Goal: Information Seeking & Learning: Learn about a topic

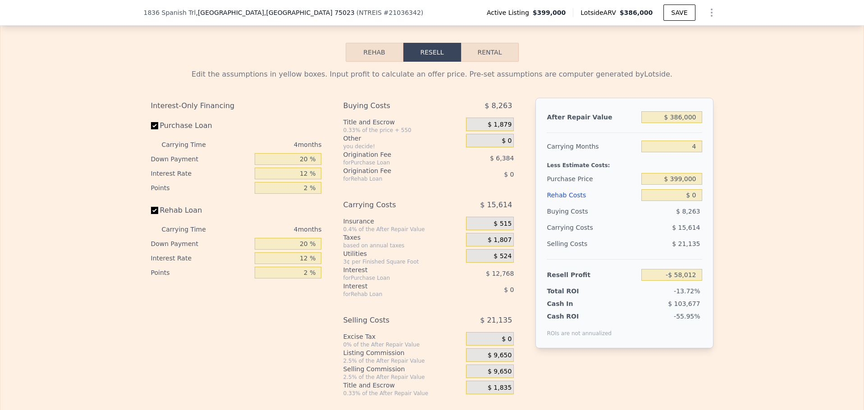
scroll to position [1304, 0]
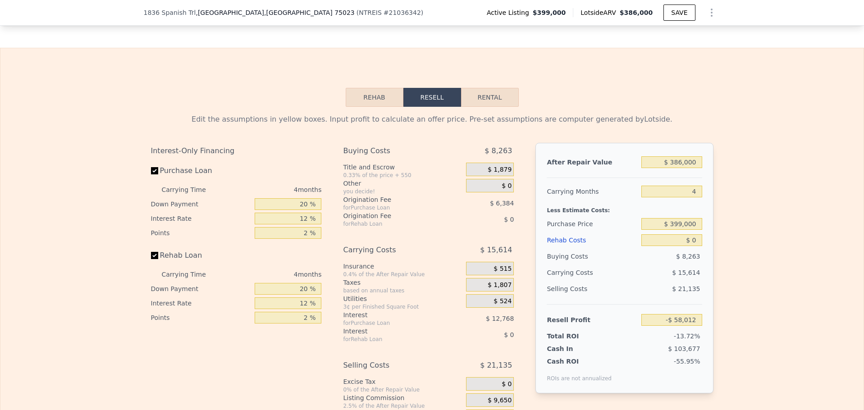
click at [376, 107] on button "Rehab" at bounding box center [375, 97] width 58 height 19
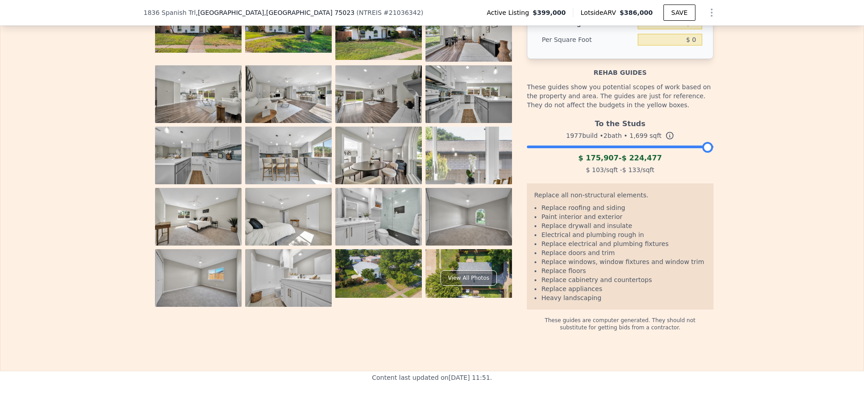
scroll to position [1484, 0]
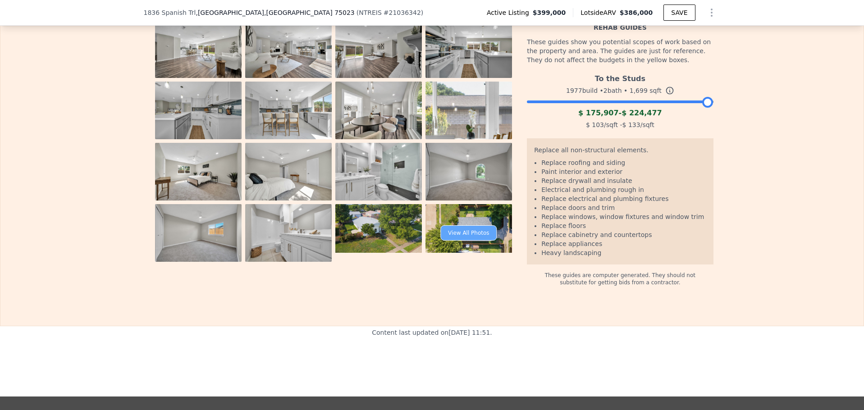
click at [460, 241] on div "View All Photos" at bounding box center [468, 232] width 56 height 15
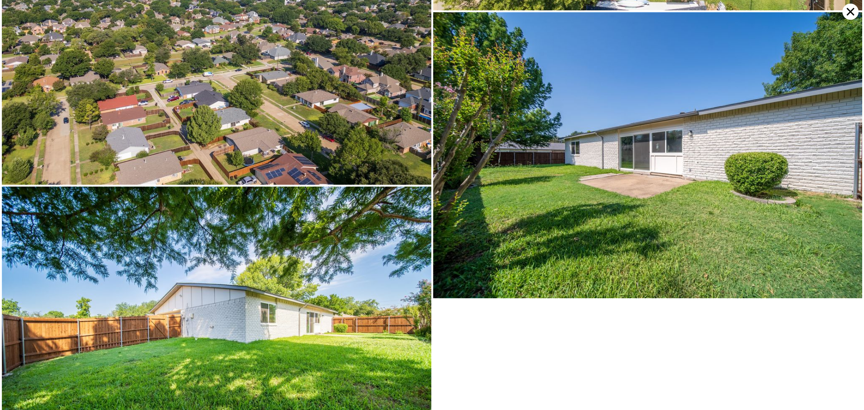
scroll to position [2877, 0]
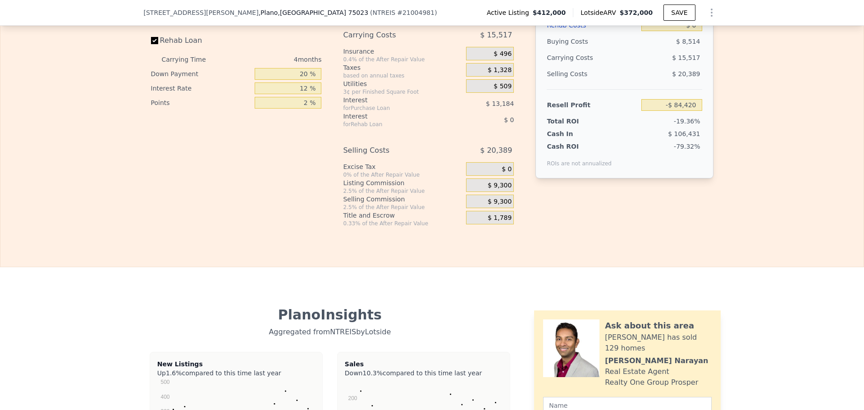
scroll to position [1169, 0]
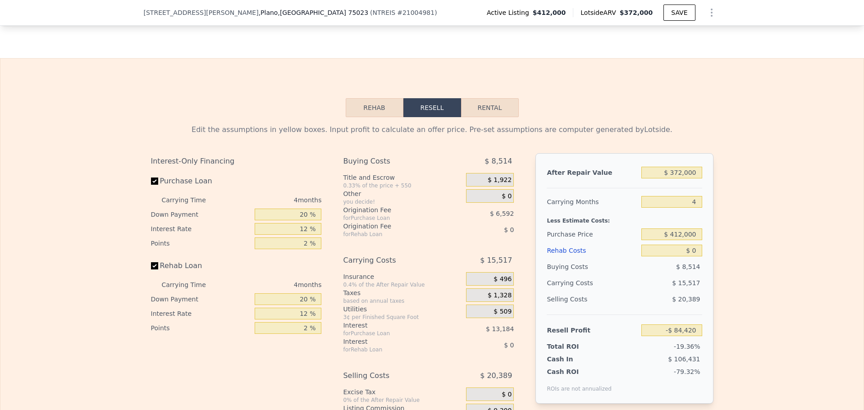
click at [363, 113] on button "Rehab" at bounding box center [375, 107] width 58 height 19
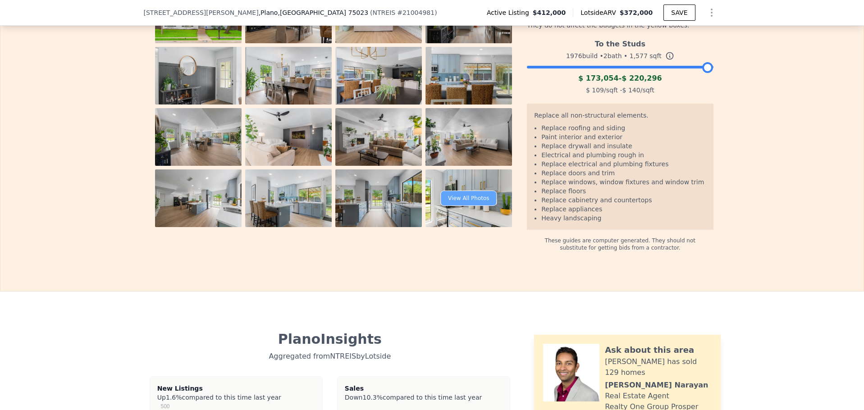
scroll to position [1439, 0]
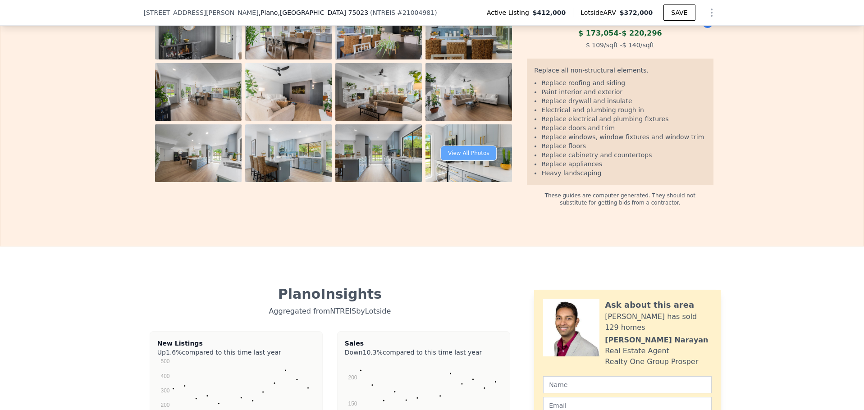
click at [460, 161] on div "View All Photos" at bounding box center [468, 153] width 56 height 15
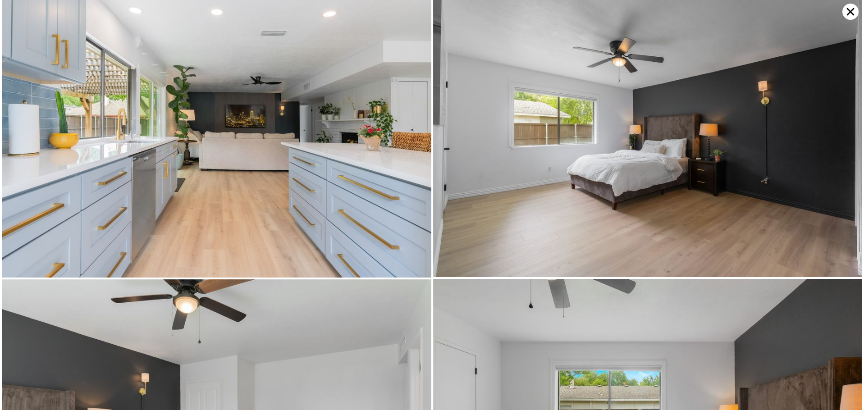
scroll to position [3141, 0]
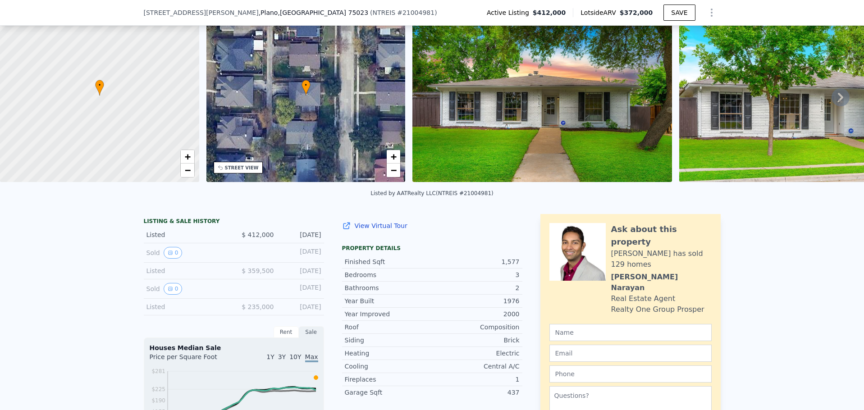
scroll to position [177, 0]
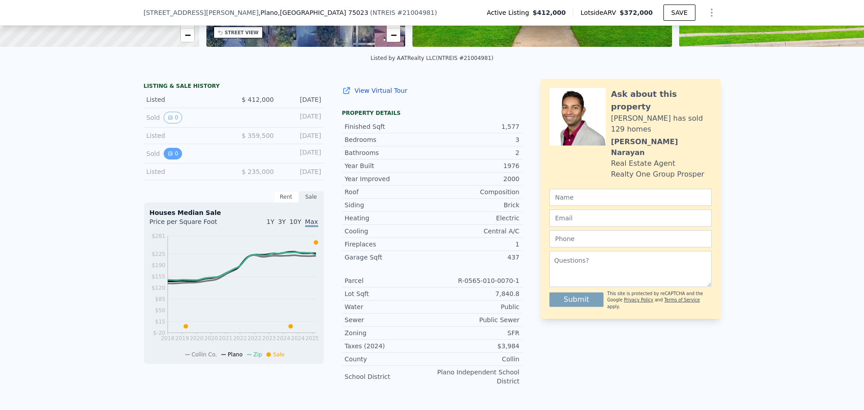
click at [169, 156] on icon "View historical data" at bounding box center [171, 154] width 4 height 4
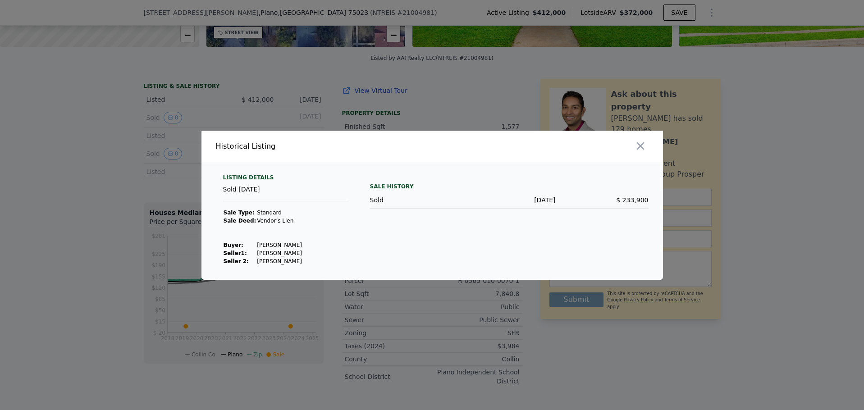
click at [140, 129] on div at bounding box center [432, 205] width 864 height 410
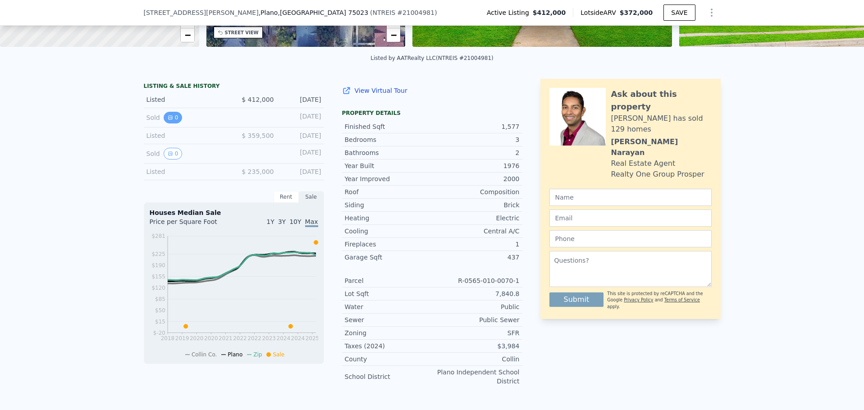
click at [164, 123] on button "0" at bounding box center [173, 118] width 19 height 12
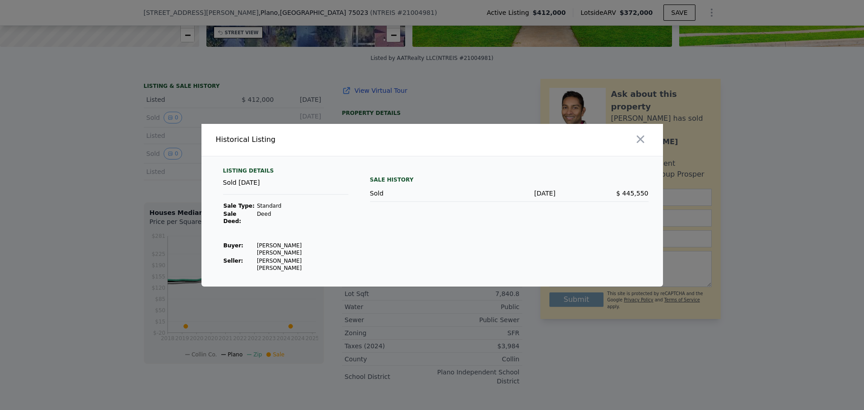
click at [142, 122] on div at bounding box center [432, 205] width 864 height 410
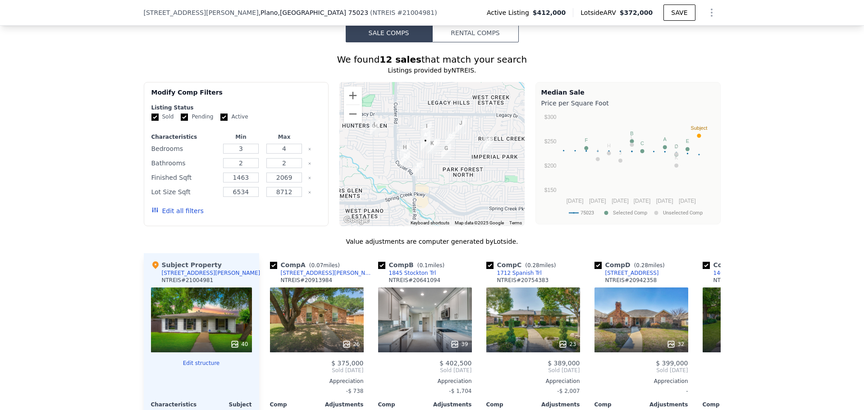
scroll to position [718, 0]
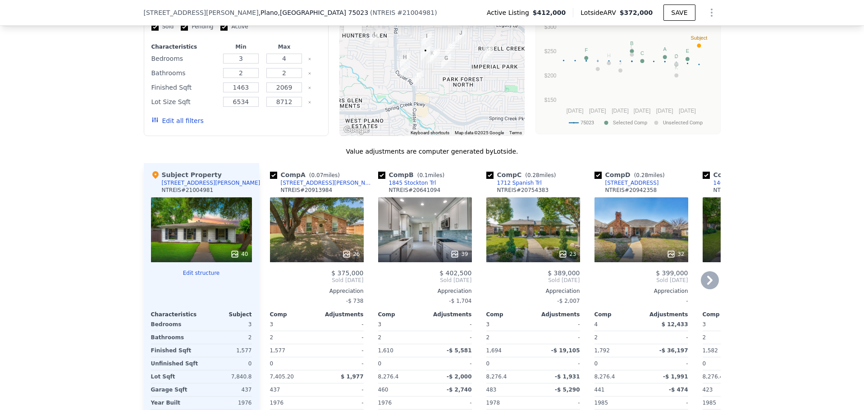
click at [433, 244] on div "39" at bounding box center [425, 229] width 94 height 65
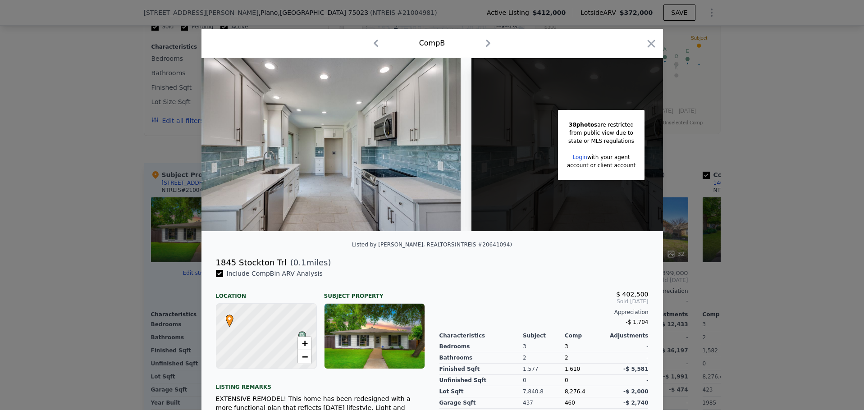
click at [412, 201] on img at bounding box center [331, 144] width 260 height 173
click at [704, 206] on div at bounding box center [432, 205] width 864 height 410
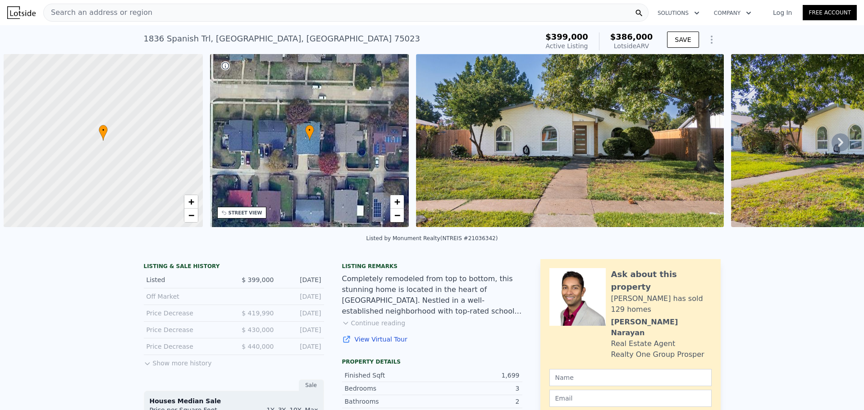
click at [175, 355] on button "Show more history" at bounding box center [178, 361] width 68 height 13
click at [174, 363] on icon "View historical data" at bounding box center [176, 365] width 4 height 4
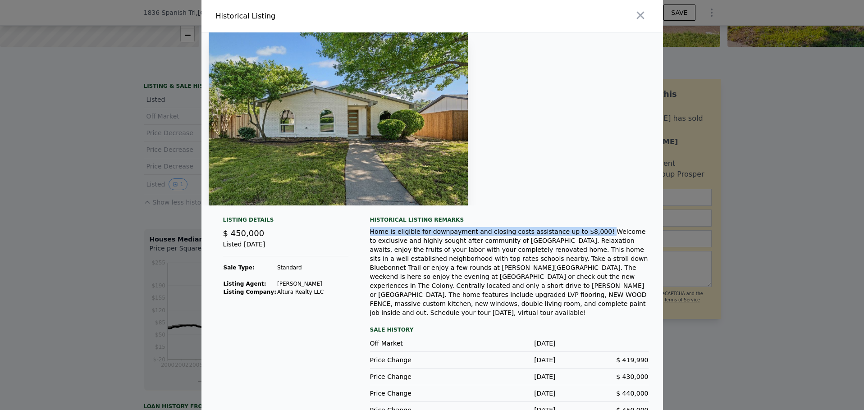
drag, startPoint x: 570, startPoint y: 230, endPoint x: 364, endPoint y: 229, distance: 205.5
click at [364, 229] on div "Listing Details $ 450,000 Listed Dec 13, 2024 Sale Type: Standard Listing Agent…" at bounding box center [432, 324] width 462 height 217
click at [365, 229] on div "Listing Details $ 450,000 Listed Dec 13, 2024 Sale Type: Standard Listing Agent…" at bounding box center [432, 324] width 462 height 217
click at [634, 21] on icon "button" at bounding box center [640, 15] width 13 height 13
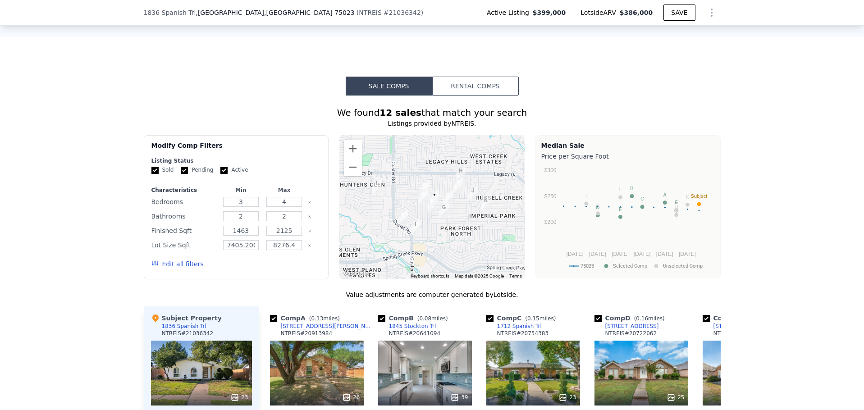
scroll to position [898, 0]
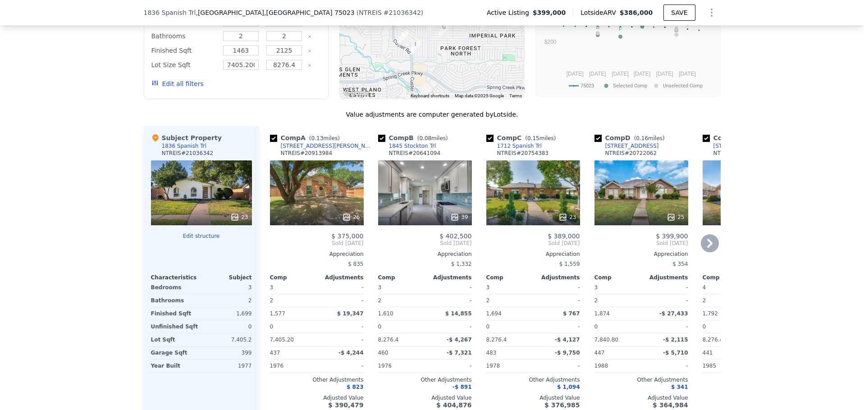
click at [710, 252] on icon at bounding box center [710, 243] width 18 height 18
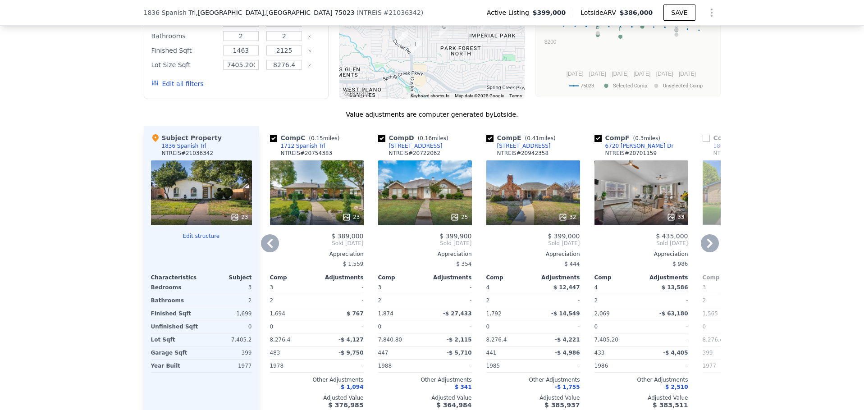
click at [710, 252] on icon at bounding box center [710, 243] width 18 height 18
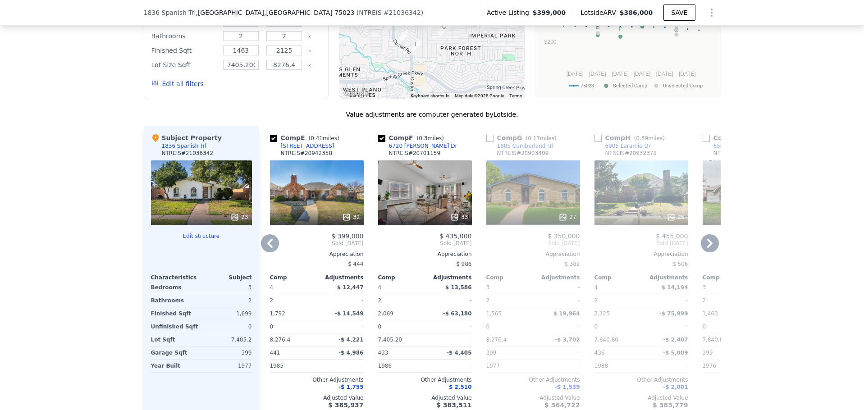
click at [710, 252] on icon at bounding box center [710, 243] width 18 height 18
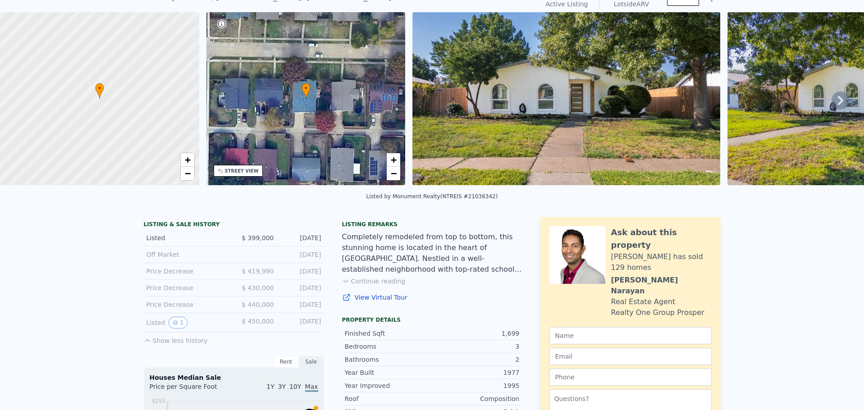
scroll to position [0, 0]
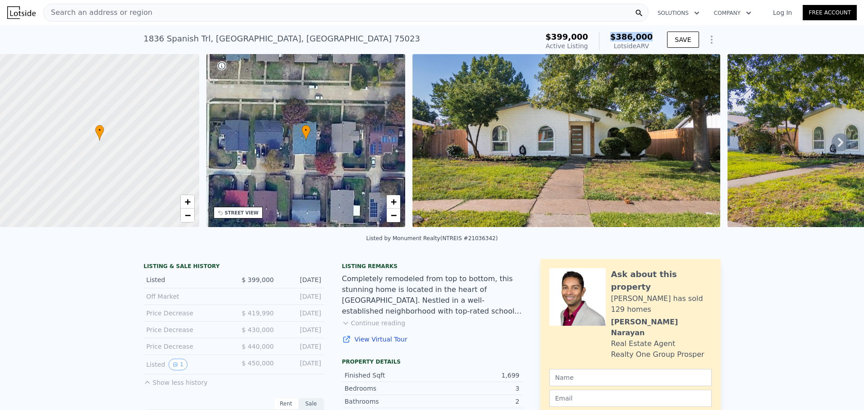
drag, startPoint x: 656, startPoint y: 36, endPoint x: 615, endPoint y: 38, distance: 41.1
click at [615, 38] on div "$399,000 Active Listing $386,000 Lotside ARV SAVE" at bounding box center [631, 41] width 178 height 25
